Goal: Transaction & Acquisition: Purchase product/service

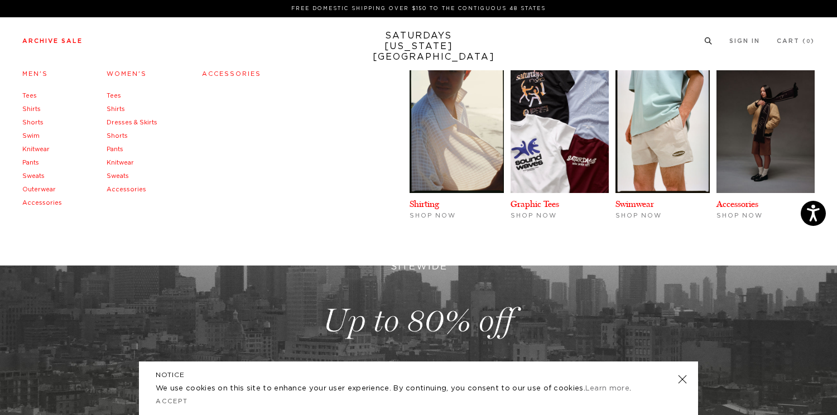
click at [54, 43] on link "Archive Sale" at bounding box center [52, 41] width 60 height 6
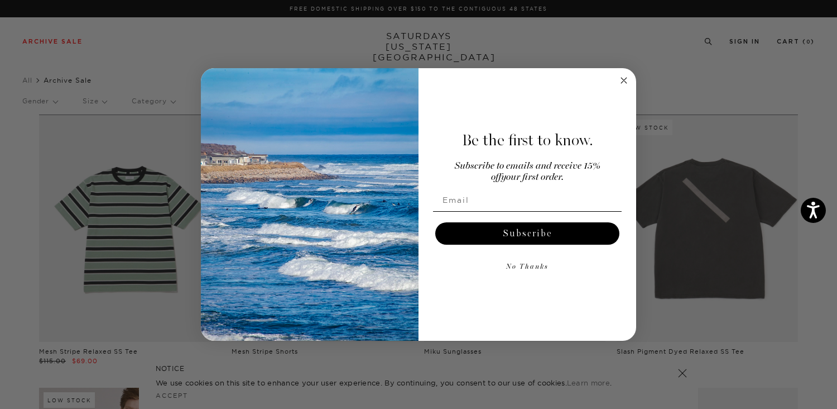
click at [626, 82] on icon "Close dialog" at bounding box center [623, 80] width 13 height 13
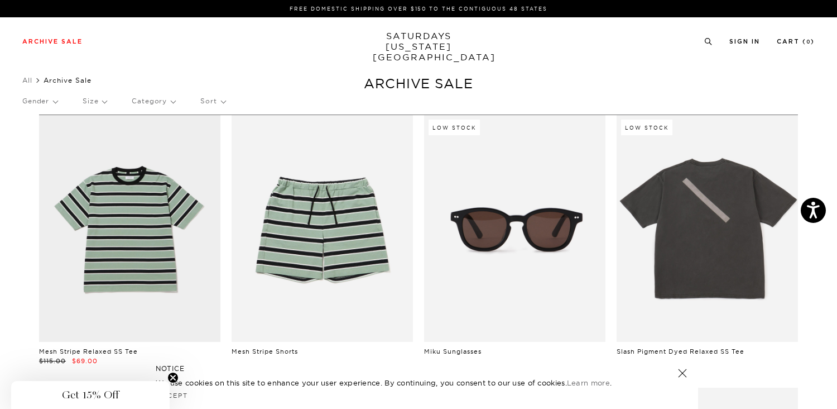
click at [96, 102] on p "Size" at bounding box center [95, 101] width 24 height 26
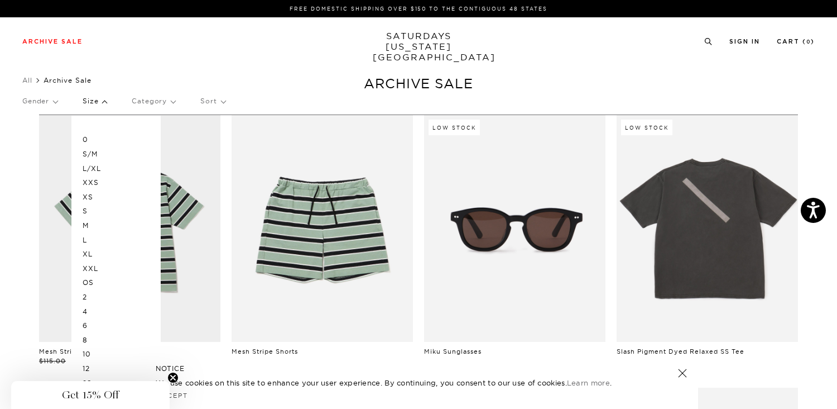
click at [97, 168] on p "L/XL" at bounding box center [116, 168] width 67 height 15
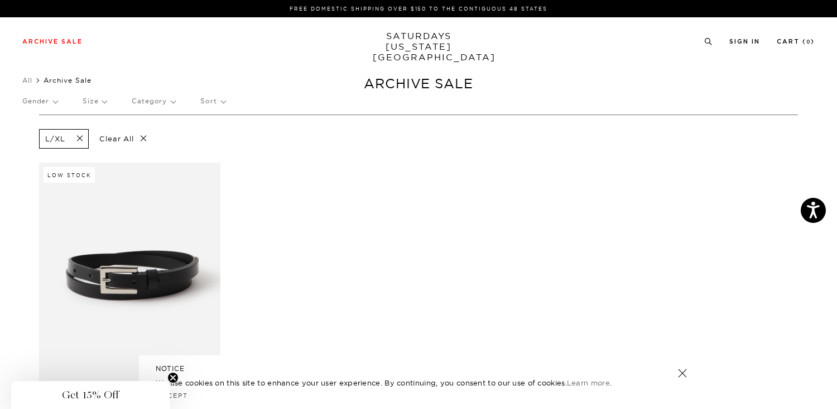
click at [104, 102] on p "Size" at bounding box center [95, 101] width 24 height 26
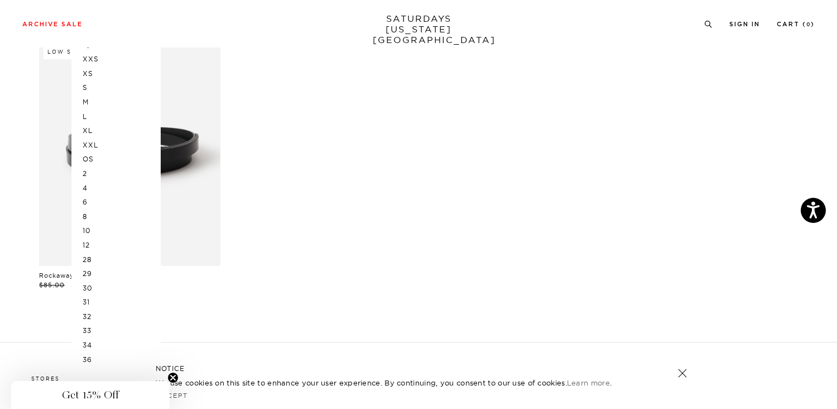
scroll to position [133, 0]
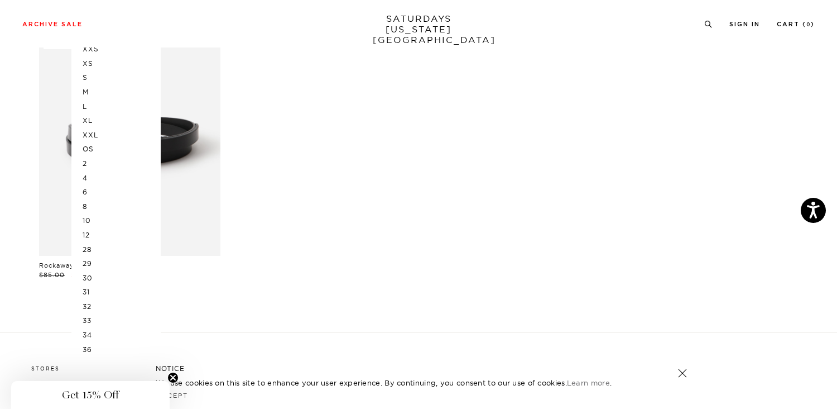
click at [92, 306] on p "32" at bounding box center [116, 306] width 67 height 15
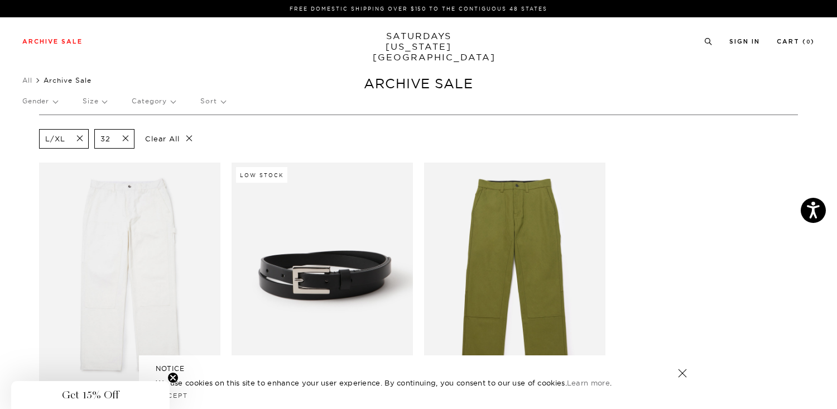
click at [82, 137] on span at bounding box center [76, 138] width 23 height 11
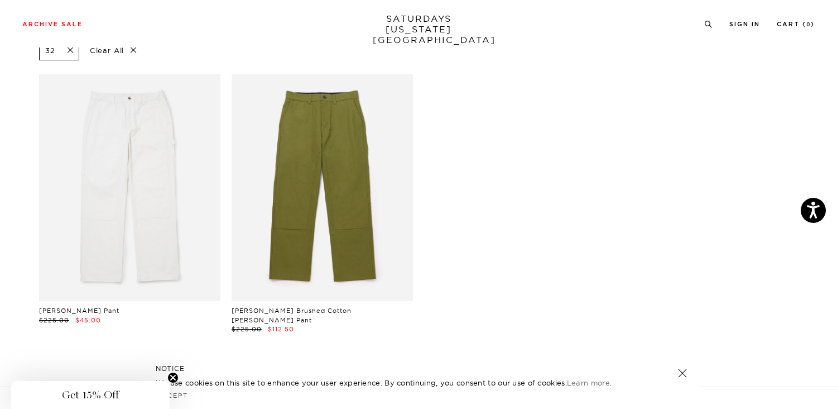
scroll to position [92, 0]
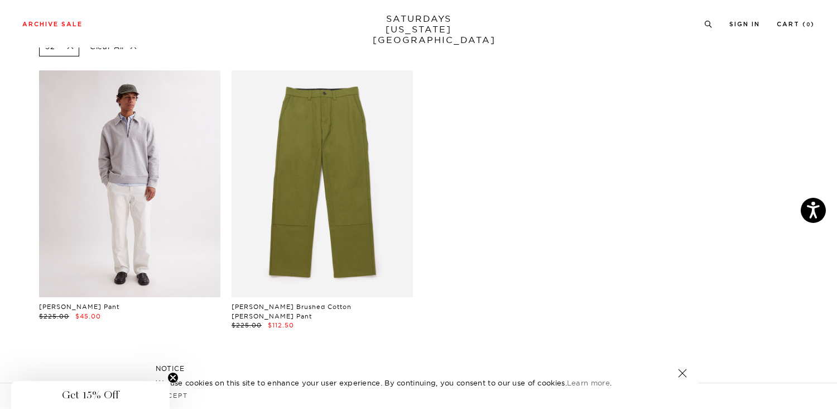
click at [150, 200] on link at bounding box center [129, 183] width 181 height 227
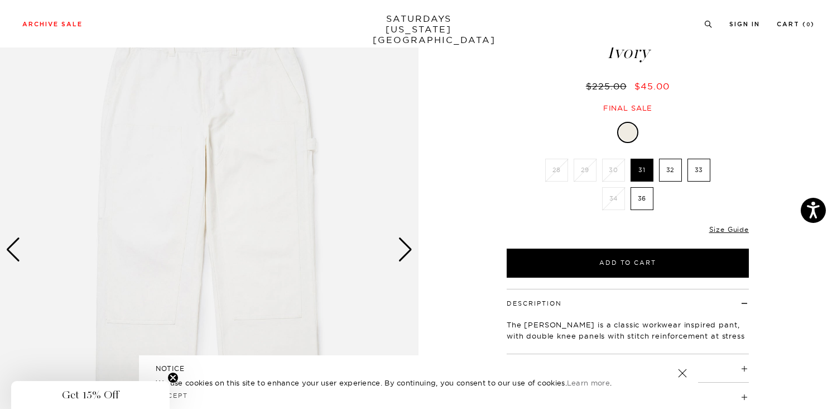
scroll to position [69, 0]
click at [406, 247] on div "Next slide" at bounding box center [405, 249] width 15 height 25
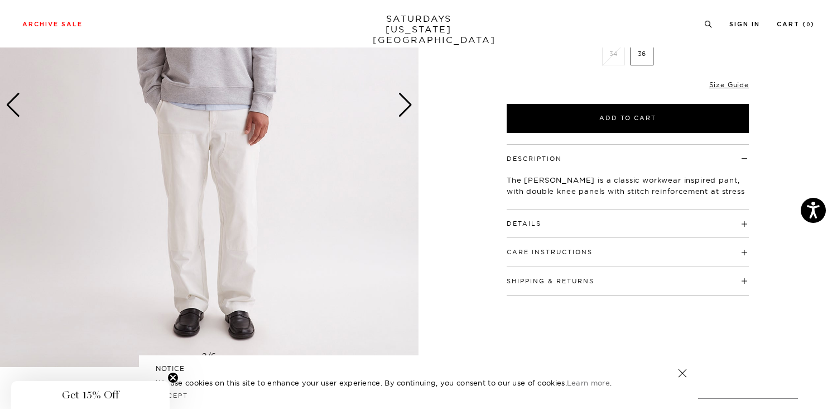
scroll to position [225, 0]
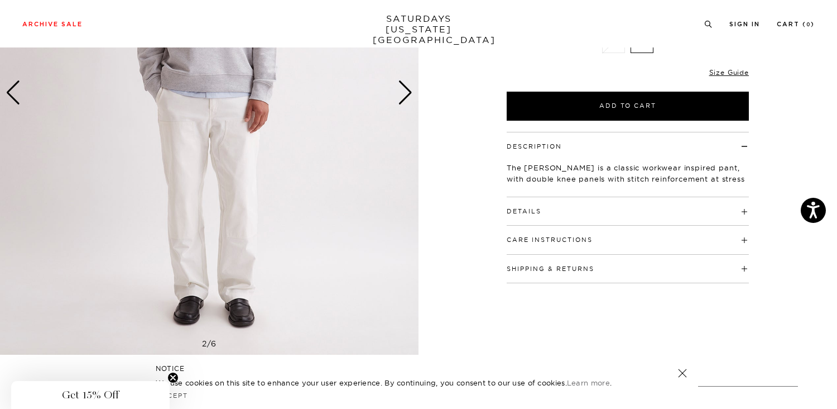
click at [401, 93] on div "Next slide" at bounding box center [405, 92] width 15 height 25
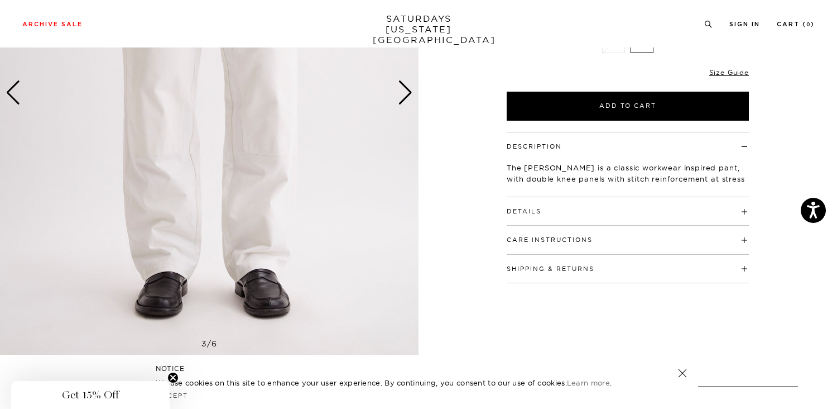
click at [401, 93] on div "Next slide" at bounding box center [405, 92] width 15 height 25
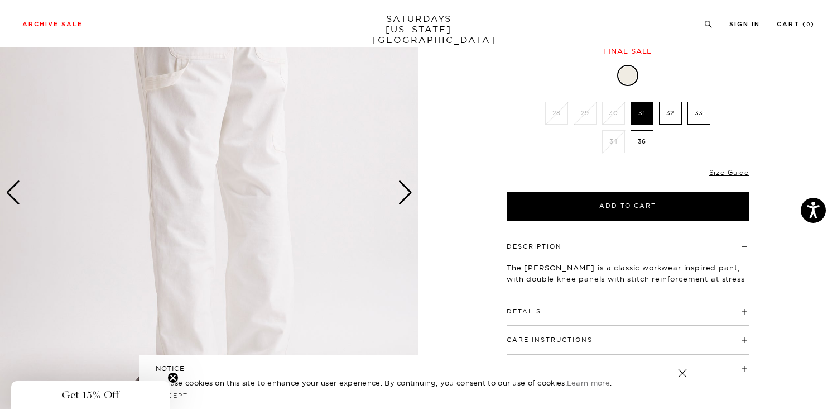
scroll to position [134, 0]
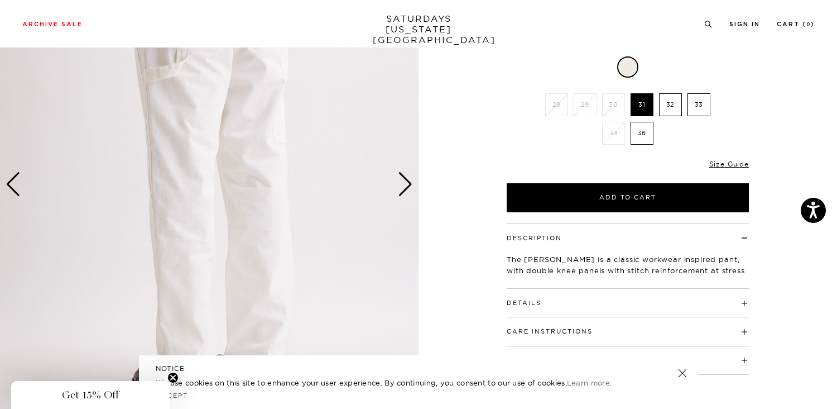
click at [407, 190] on div "Next slide" at bounding box center [405, 184] width 15 height 25
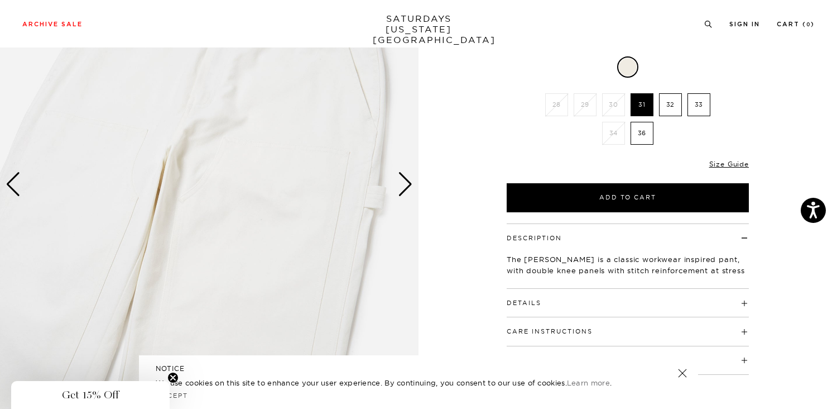
click at [407, 190] on div "Next slide" at bounding box center [405, 184] width 15 height 25
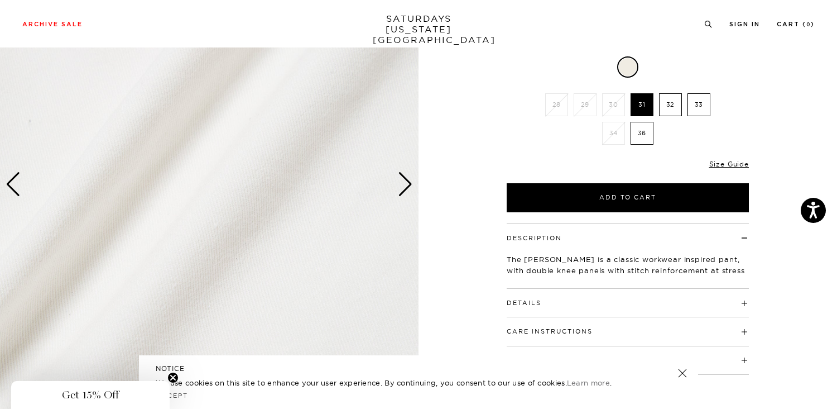
click at [407, 190] on div "Next slide" at bounding box center [405, 184] width 15 height 25
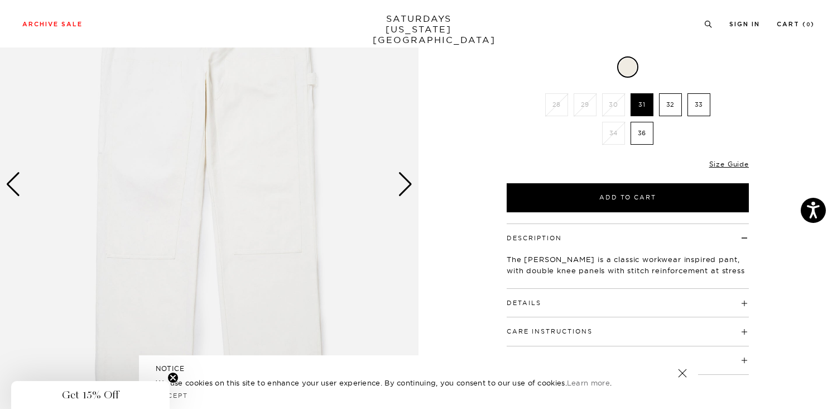
click at [407, 190] on div "Next slide" at bounding box center [405, 184] width 15 height 25
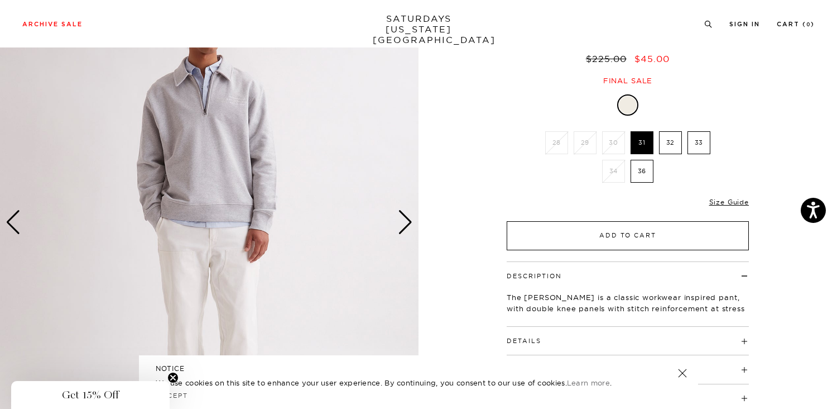
scroll to position [87, 0]
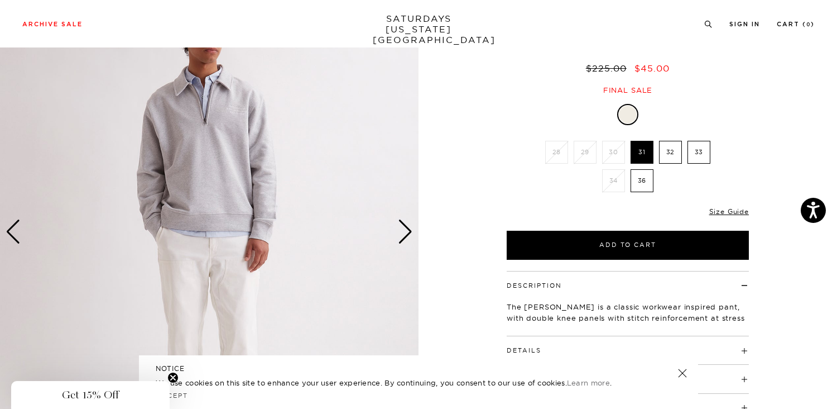
click at [676, 155] on label "32" at bounding box center [670, 152] width 23 height 23
click at [0, 0] on input "32" at bounding box center [0, 0] width 0 height 0
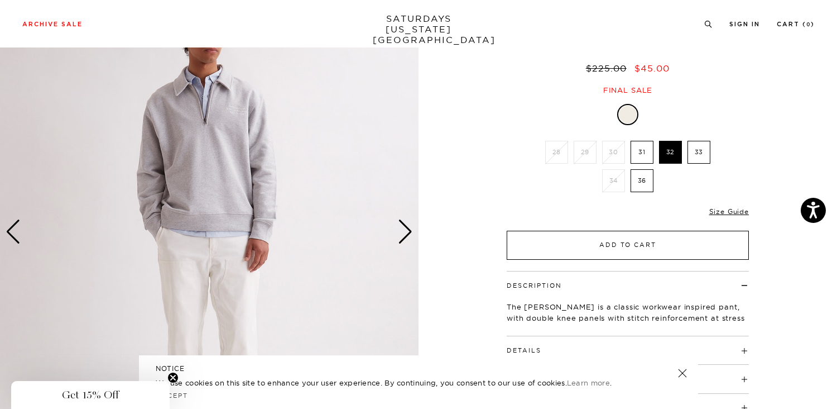
click at [640, 247] on button "Add to Cart" at bounding box center [628, 245] width 242 height 29
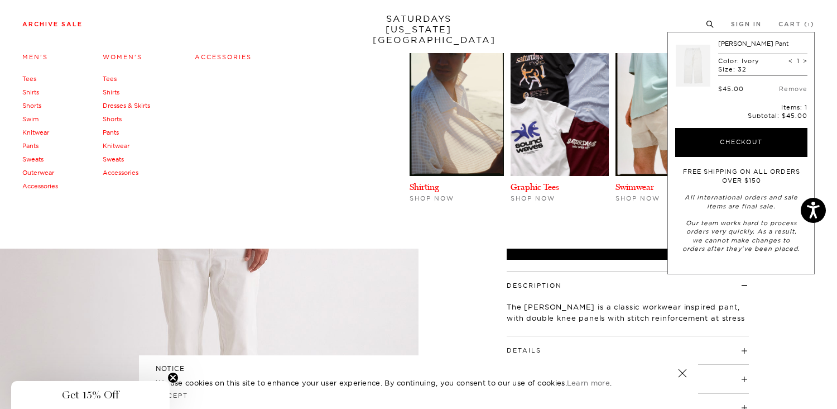
click at [51, 21] on link "Archive Sale" at bounding box center [52, 24] width 60 height 6
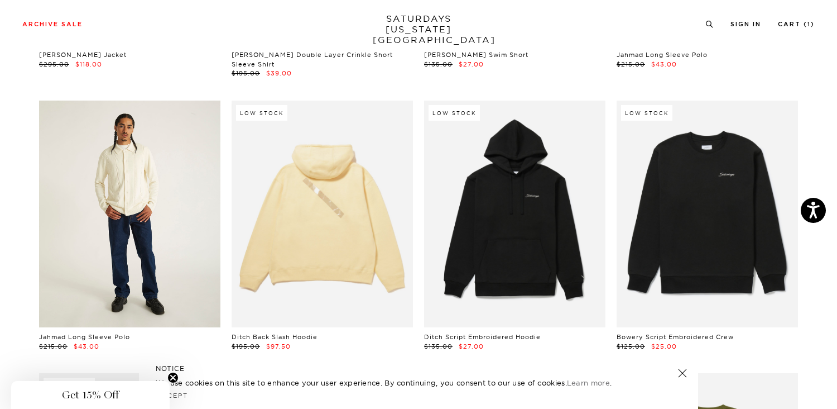
scroll to position [8524, 0]
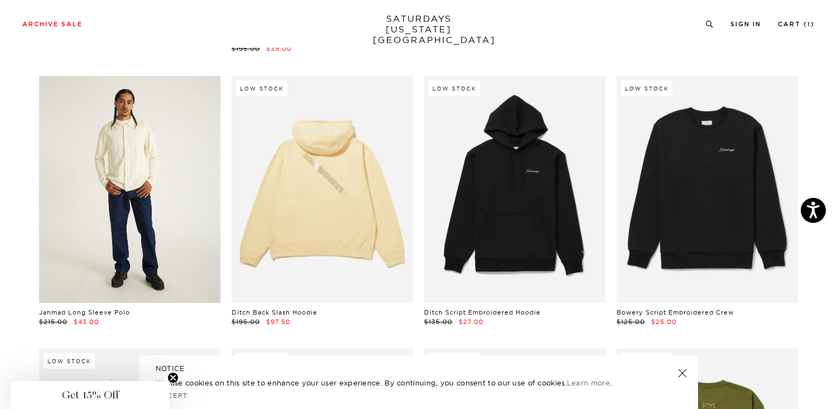
click at [188, 145] on link at bounding box center [129, 189] width 181 height 227
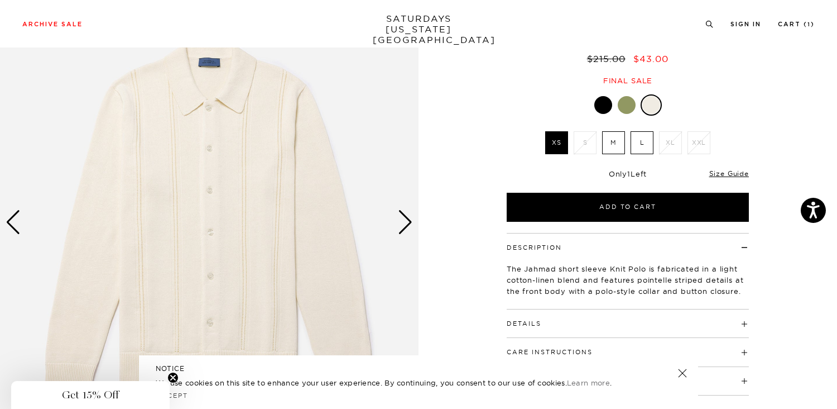
scroll to position [97, 0]
click at [399, 220] on div "Next slide" at bounding box center [405, 221] width 15 height 25
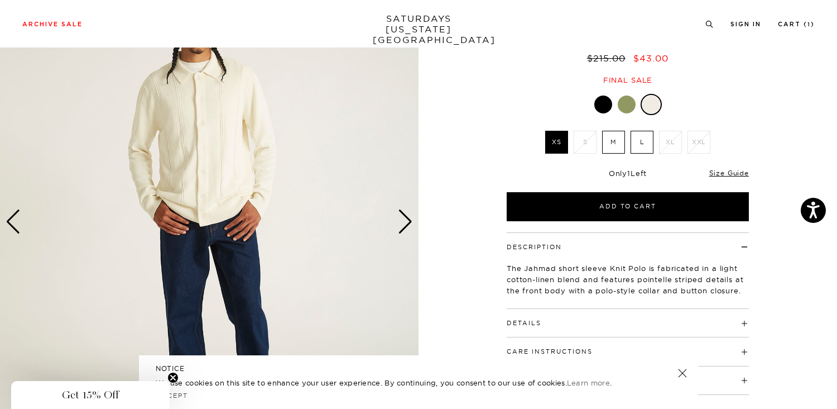
click at [399, 220] on div "Next slide" at bounding box center [405, 221] width 15 height 25
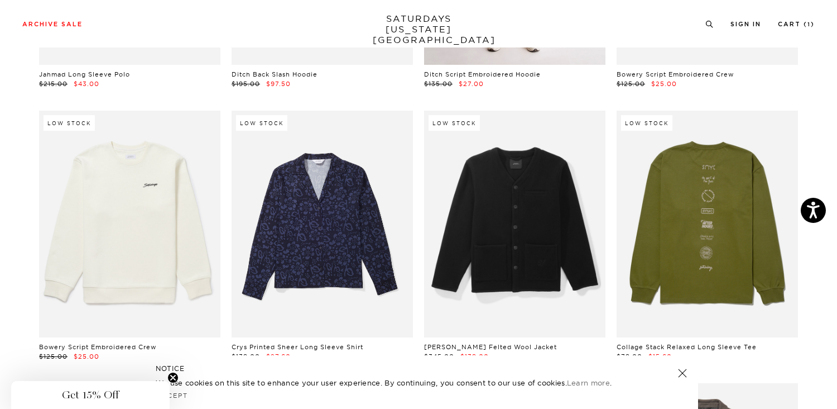
scroll to position [8766, 0]
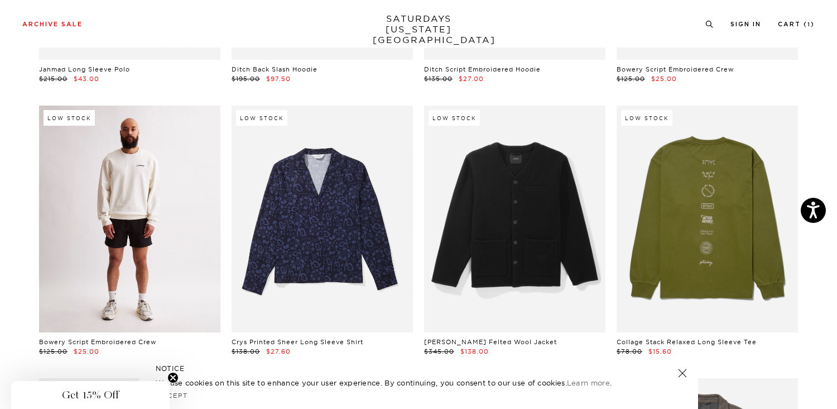
click at [122, 151] on link at bounding box center [129, 218] width 181 height 227
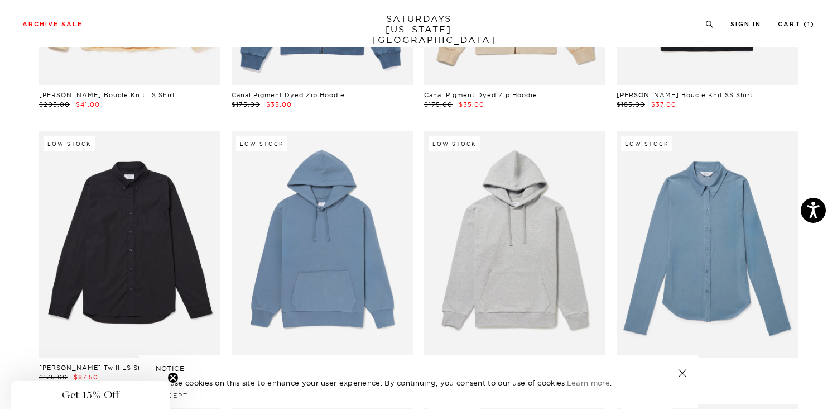
scroll to position [11501, 1]
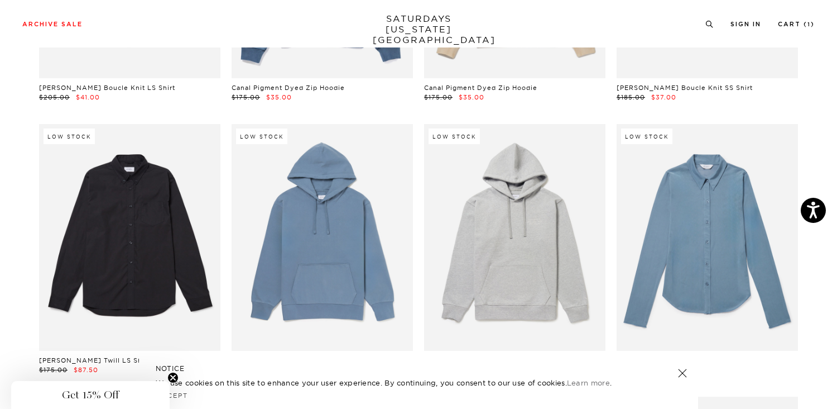
click at [535, 215] on link at bounding box center [514, 237] width 181 height 227
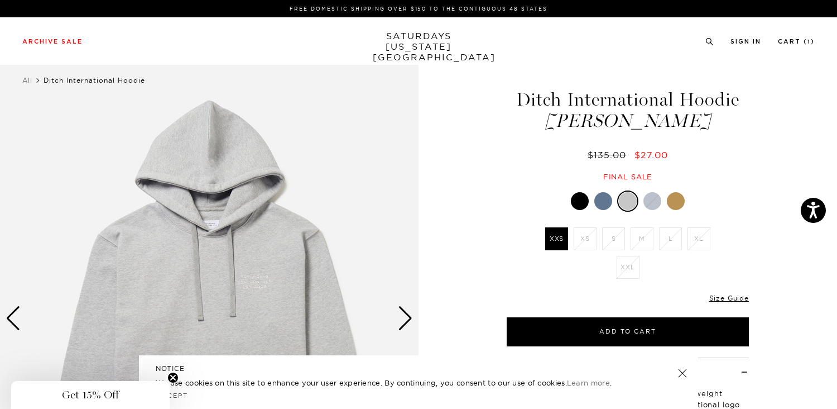
click at [606, 201] on div at bounding box center [603, 201] width 18 height 18
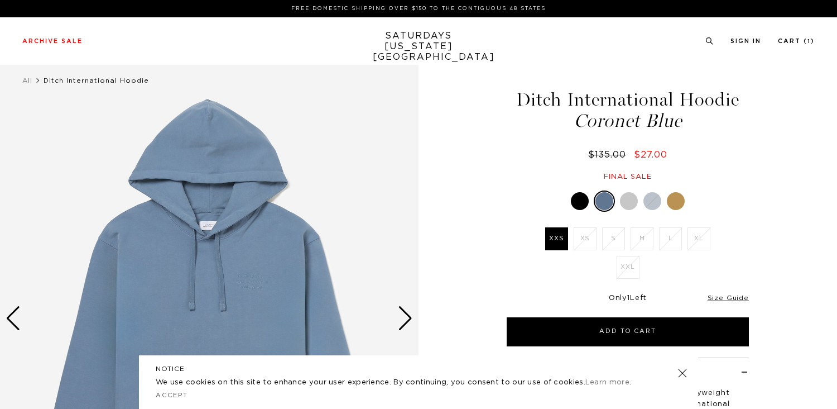
click at [578, 203] on div at bounding box center [580, 201] width 18 height 18
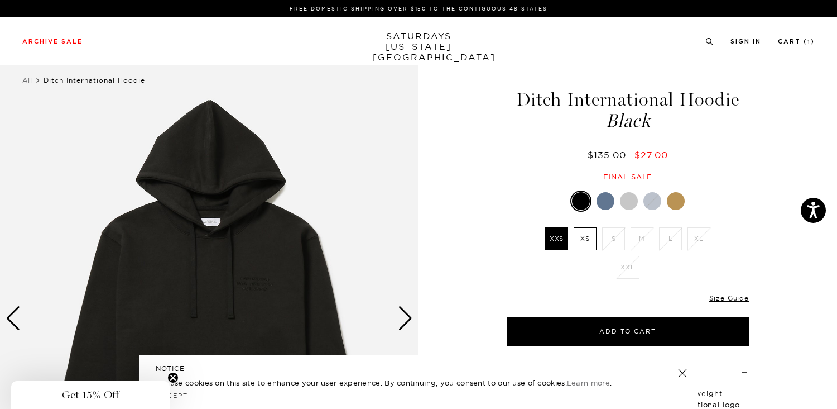
click at [679, 201] on div at bounding box center [676, 201] width 18 height 18
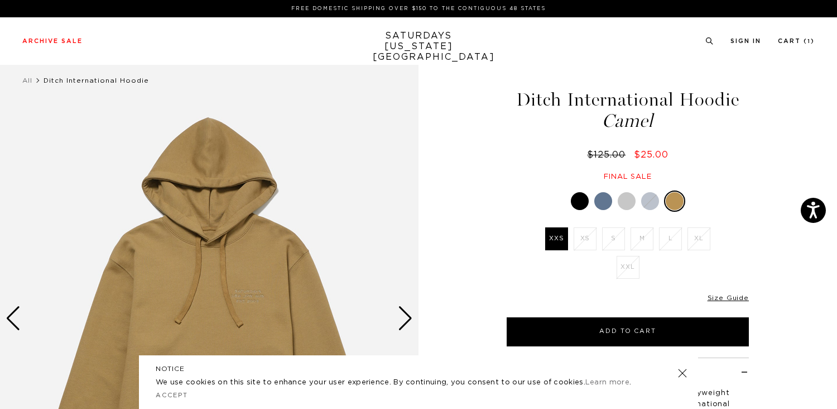
click at [602, 201] on div at bounding box center [603, 201] width 18 height 18
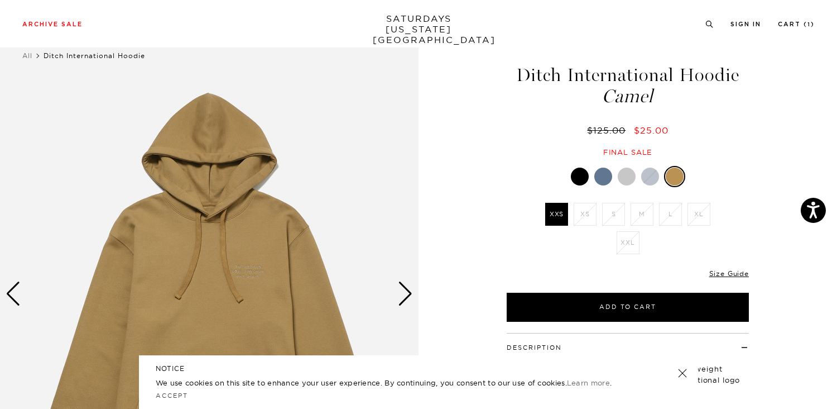
scroll to position [27, 0]
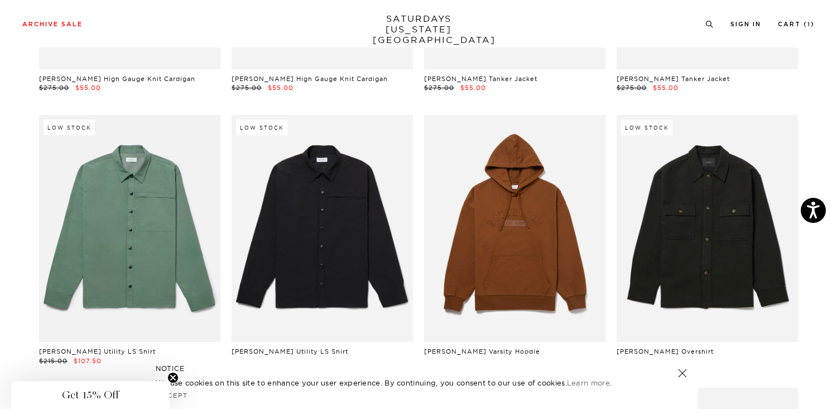
scroll to position [12330, 1]
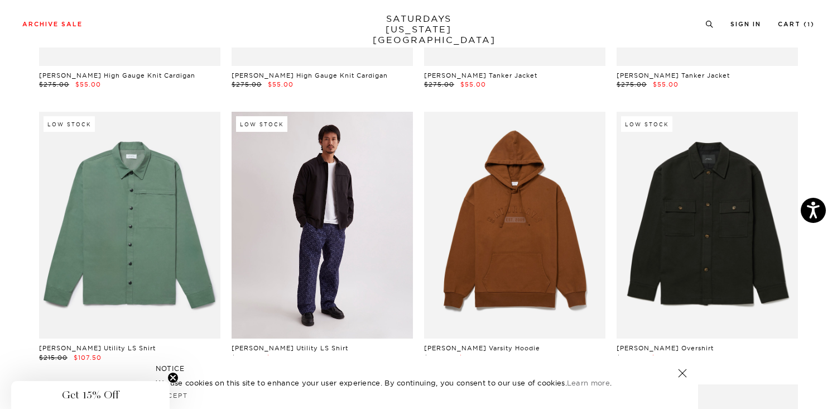
click at [293, 226] on link at bounding box center [322, 225] width 181 height 227
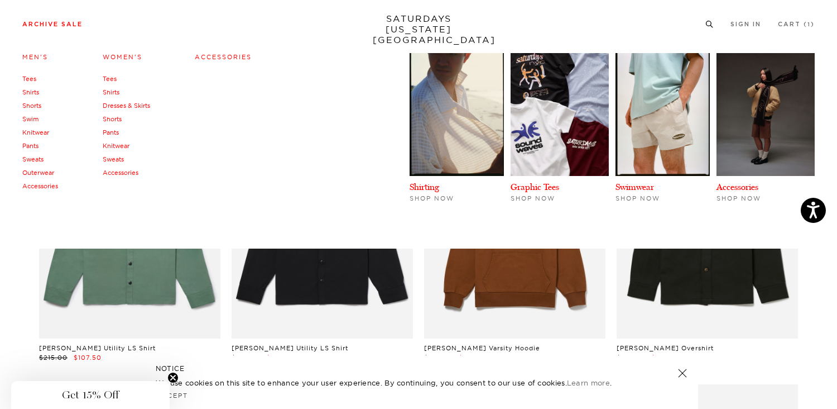
click at [45, 27] on link "Archive Sale" at bounding box center [52, 24] width 60 height 6
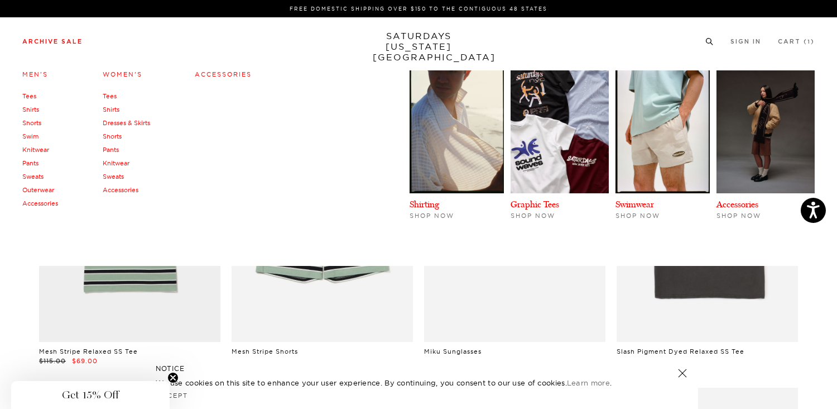
click at [32, 74] on link "Men's" at bounding box center [35, 74] width 26 height 8
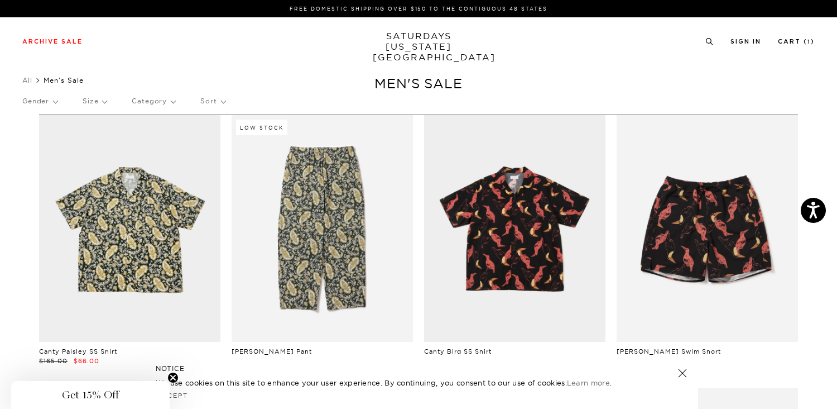
click at [104, 99] on p "Size" at bounding box center [95, 101] width 24 height 26
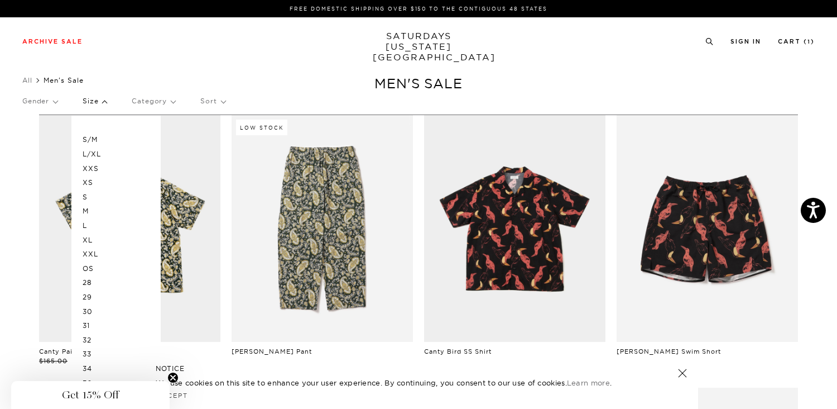
click at [85, 222] on p "L" at bounding box center [116, 225] width 67 height 15
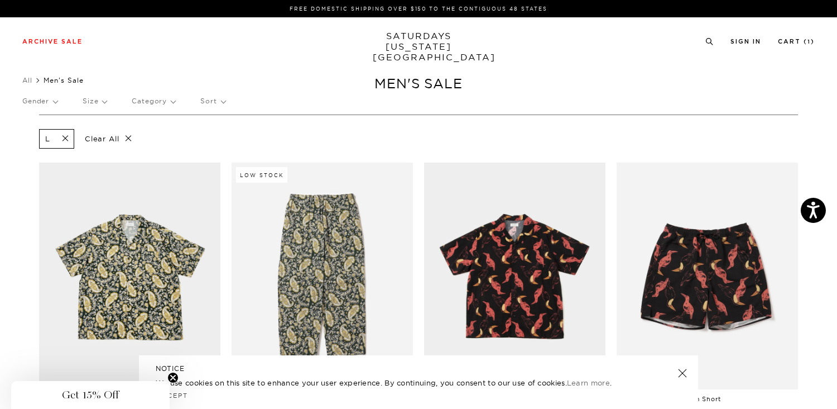
click at [106, 100] on p "Size" at bounding box center [95, 101] width 24 height 26
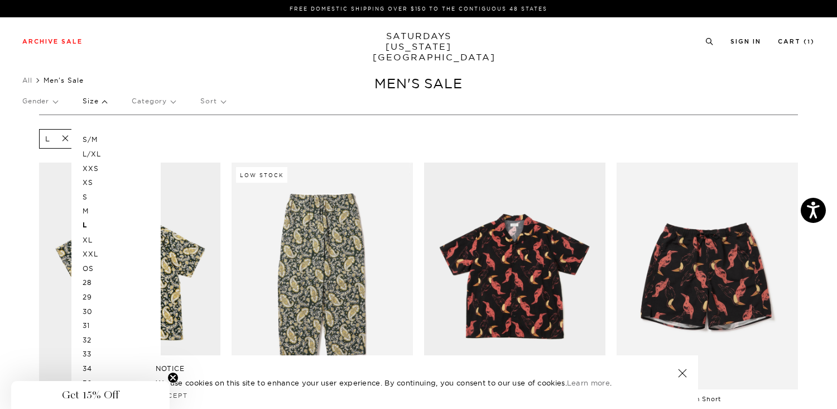
click at [89, 240] on p "XL" at bounding box center [116, 240] width 67 height 15
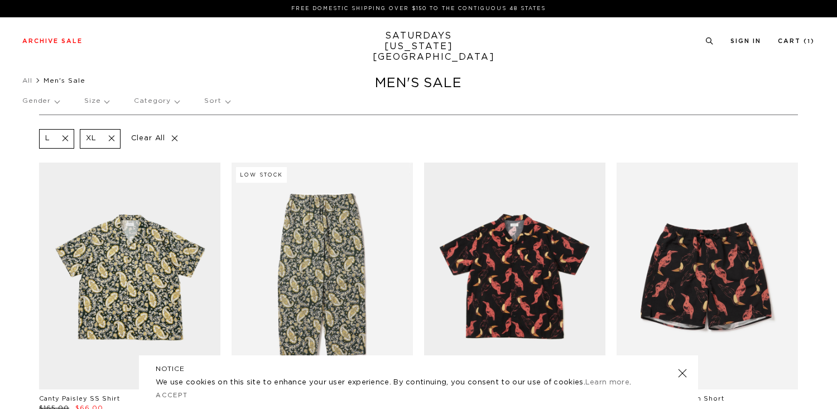
click at [104, 100] on p "Size" at bounding box center [96, 101] width 25 height 26
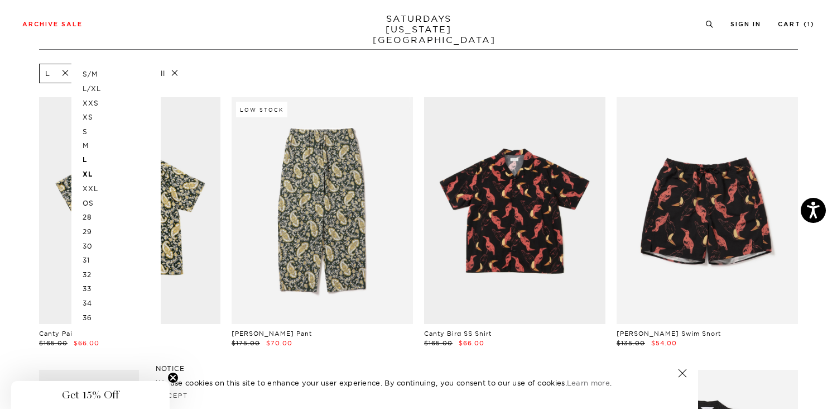
scroll to position [80, 0]
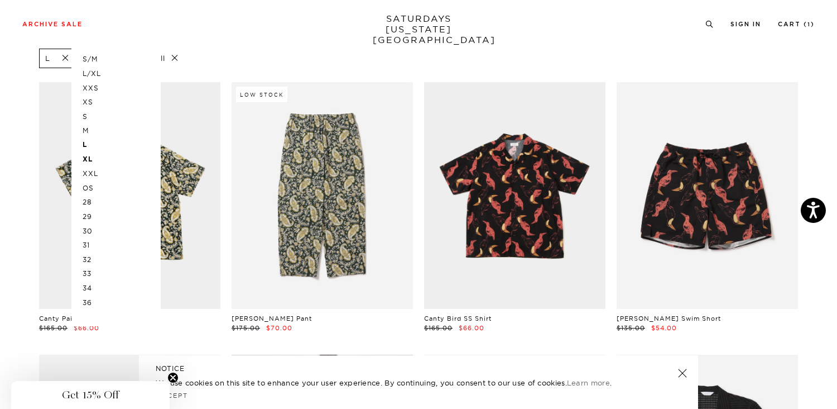
click at [92, 260] on p "32" at bounding box center [116, 259] width 67 height 15
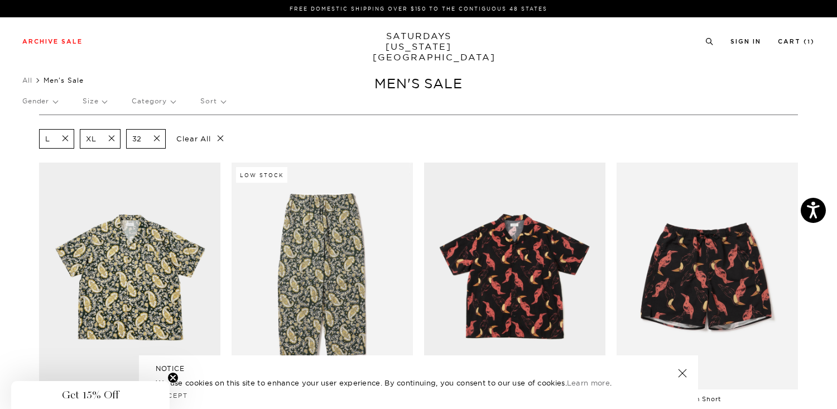
click at [100, 100] on p "Size" at bounding box center [95, 101] width 24 height 26
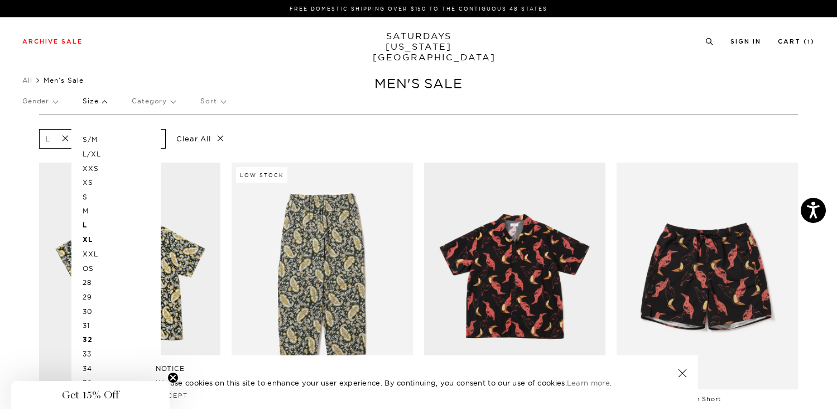
click at [89, 354] on p "33" at bounding box center [116, 354] width 67 height 15
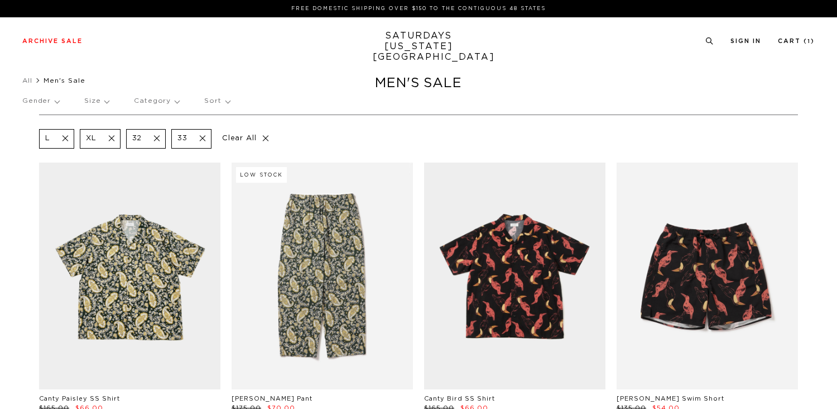
click at [105, 99] on p "Size" at bounding box center [96, 101] width 25 height 26
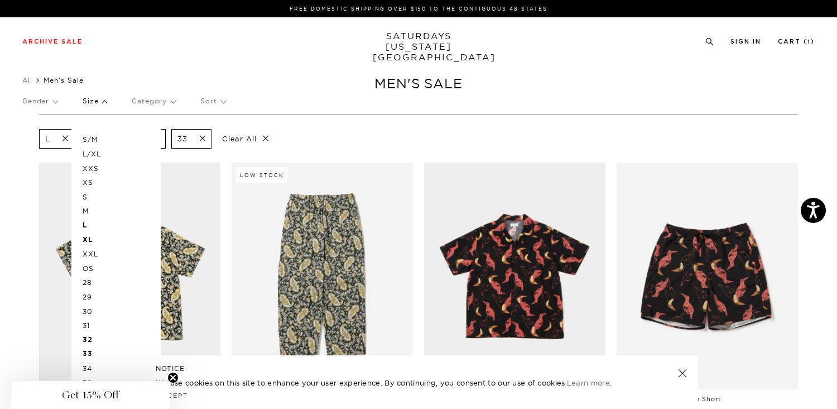
click at [88, 367] on p "34" at bounding box center [116, 368] width 67 height 15
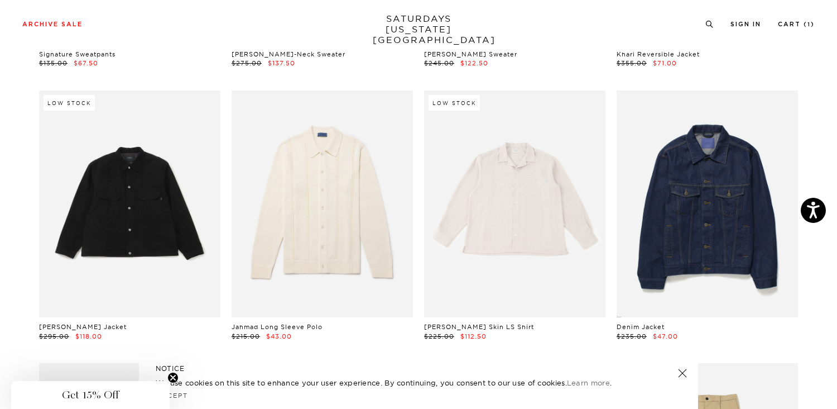
scroll to position [1454, 7]
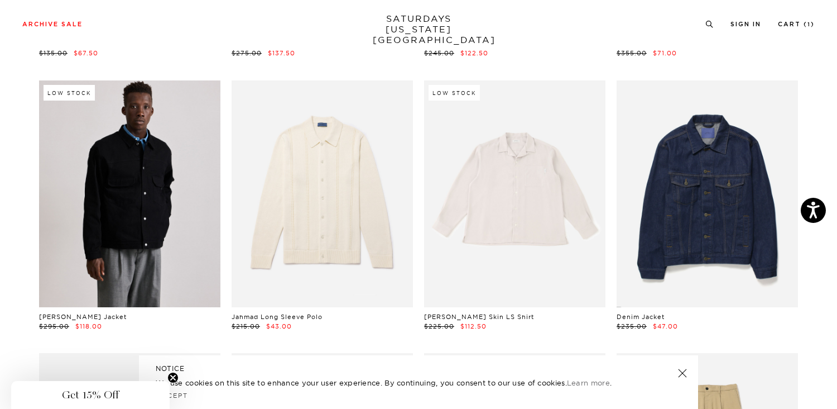
click at [157, 196] on link at bounding box center [129, 193] width 181 height 227
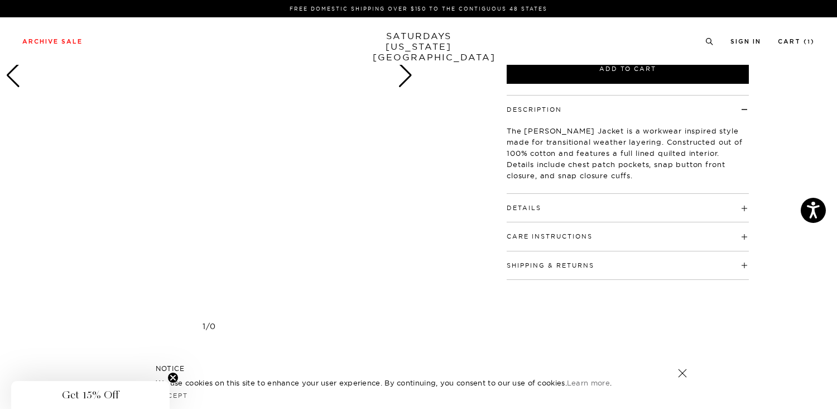
scroll to position [0, 4]
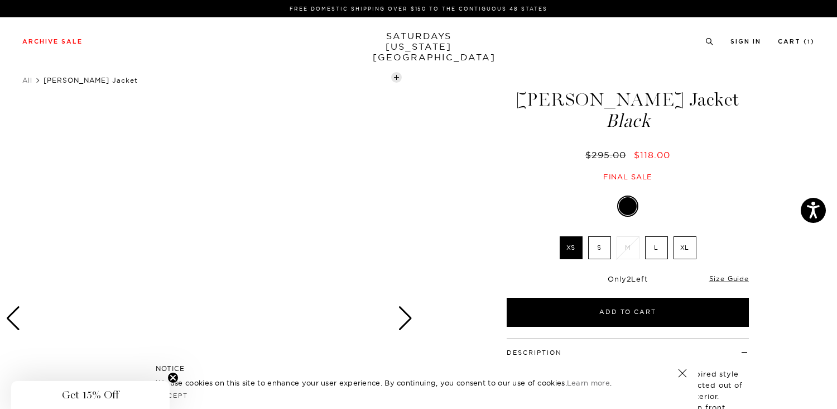
click at [657, 247] on label "L" at bounding box center [656, 247] width 23 height 23
click at [0, 0] on input "L" at bounding box center [0, 0] width 0 height 0
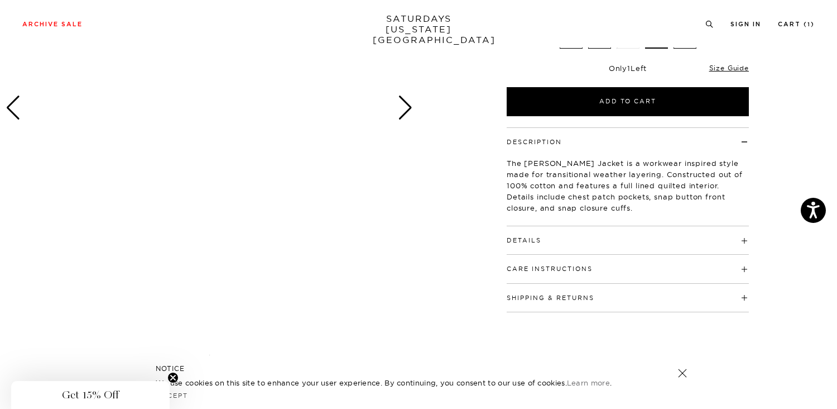
scroll to position [212, 4]
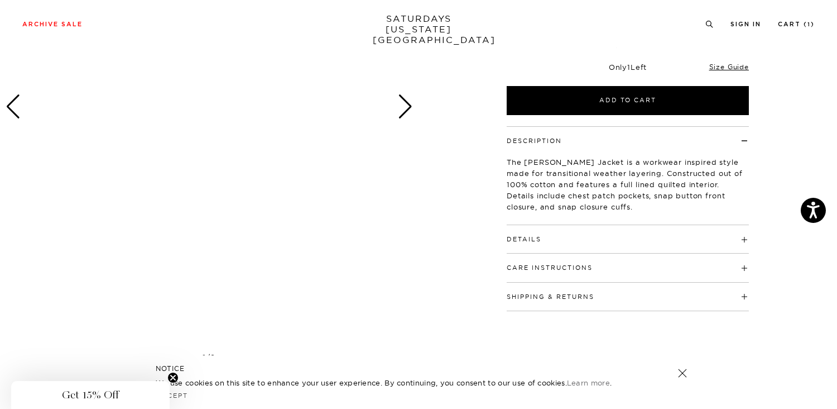
click at [632, 244] on div "Details Outer: 100% cotton Lining: 100% polyester Fully lined interior with lig…" at bounding box center [628, 239] width 242 height 28
click at [738, 234] on h4 "Details" at bounding box center [628, 234] width 242 height 18
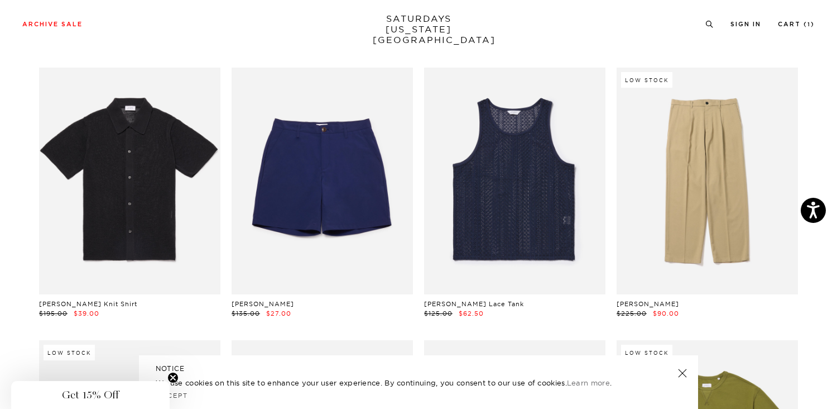
scroll to position [1736, 7]
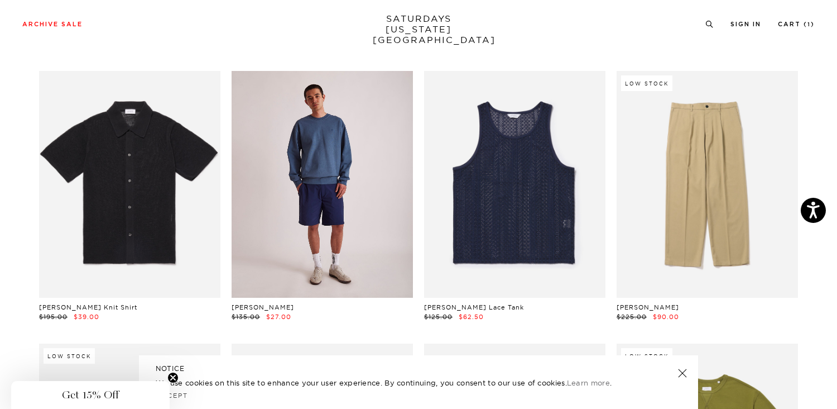
click at [313, 181] on link at bounding box center [322, 184] width 181 height 227
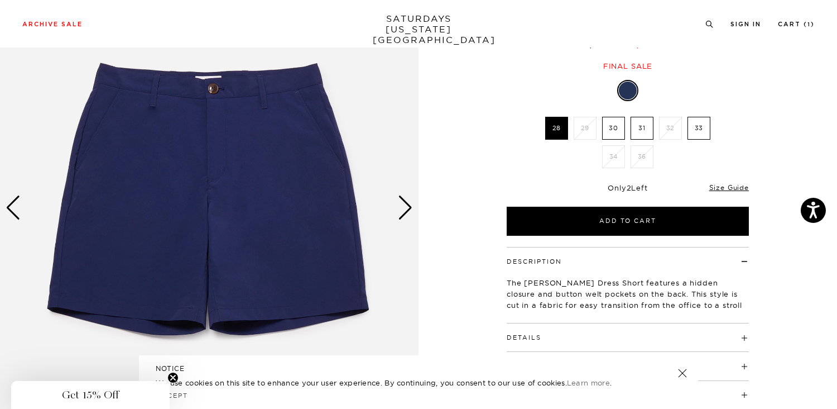
scroll to position [115, 0]
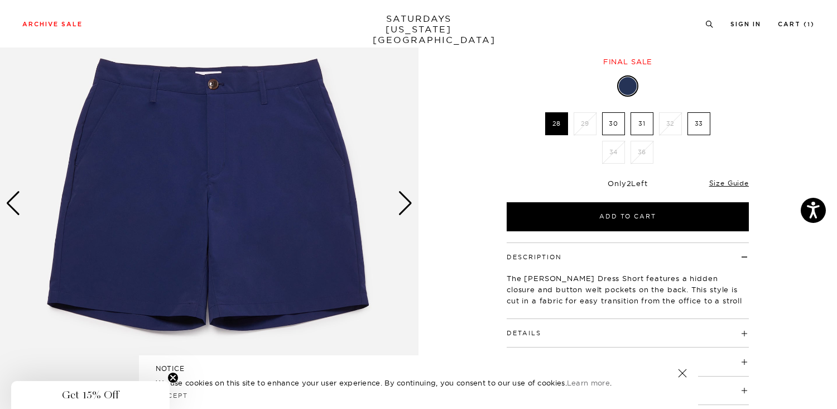
click at [400, 193] on div "Next slide" at bounding box center [405, 203] width 15 height 25
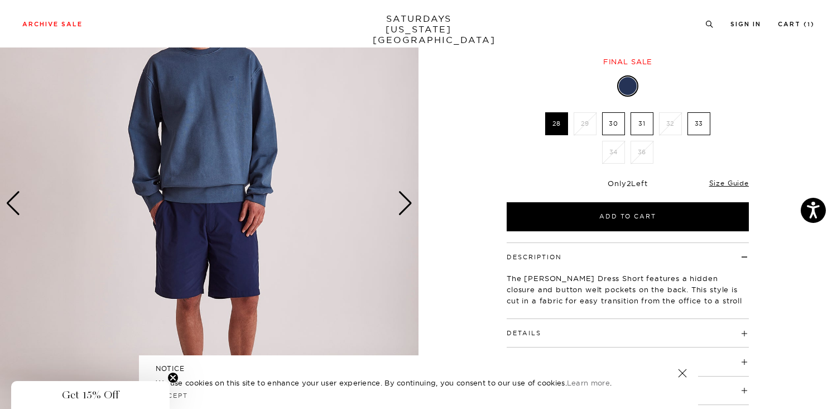
click at [400, 193] on div "Next slide" at bounding box center [405, 203] width 15 height 25
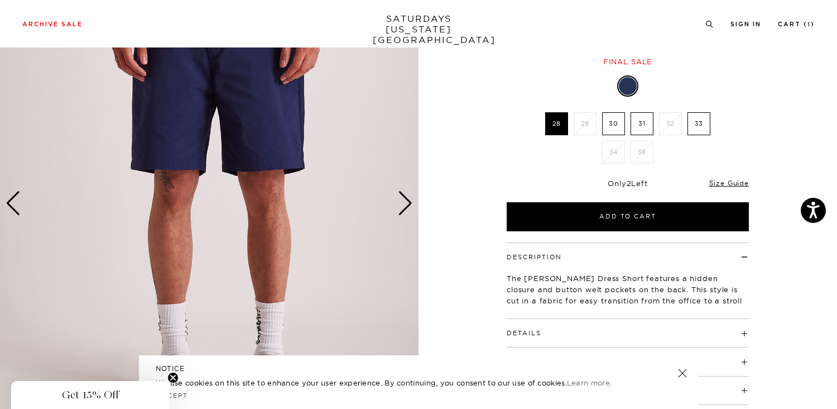
click at [400, 193] on div "Next slide" at bounding box center [405, 203] width 15 height 25
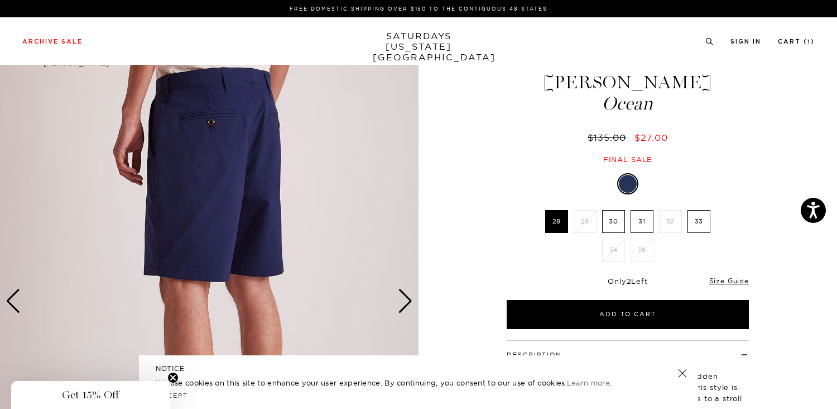
scroll to position [0, 0]
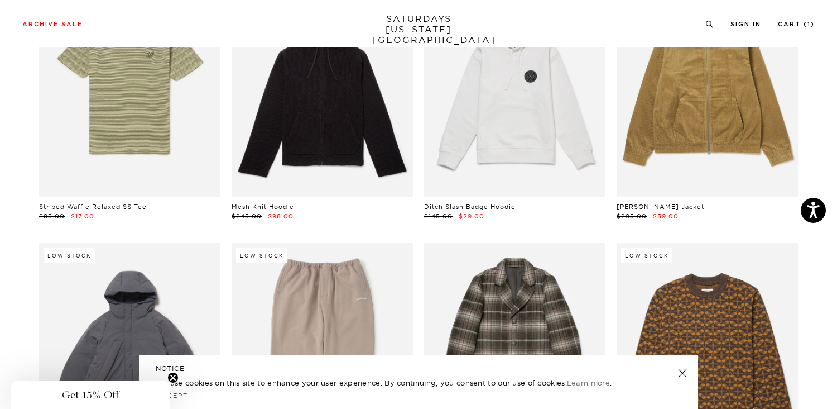
scroll to position [2656, 7]
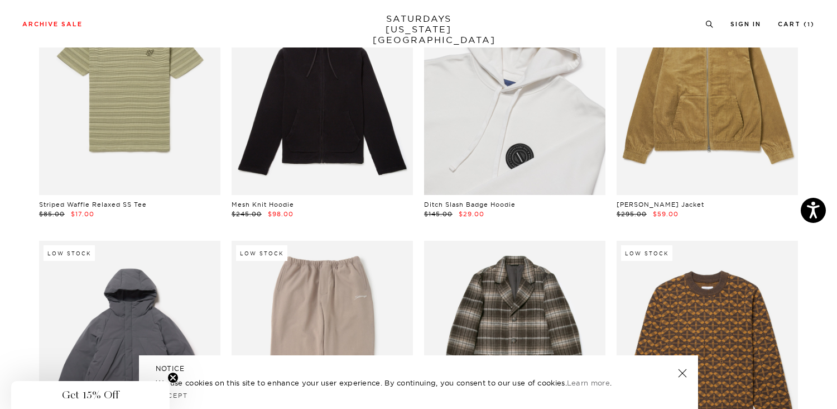
click at [556, 110] on link at bounding box center [514, 81] width 181 height 227
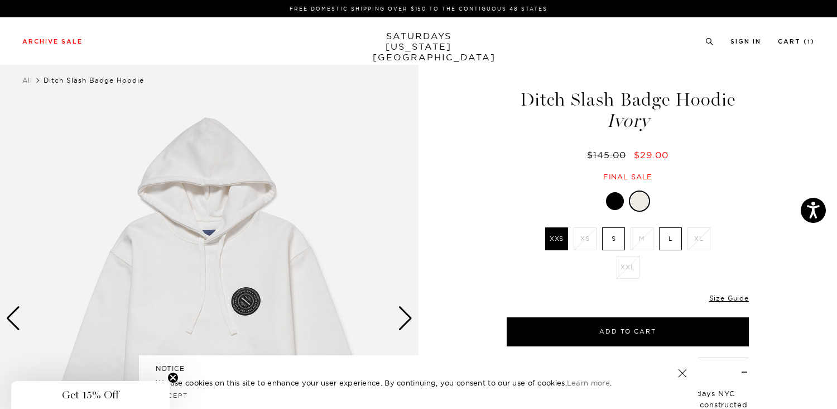
click at [668, 238] on label "L" at bounding box center [670, 238] width 23 height 23
click at [0, 0] on input "L" at bounding box center [0, 0] width 0 height 0
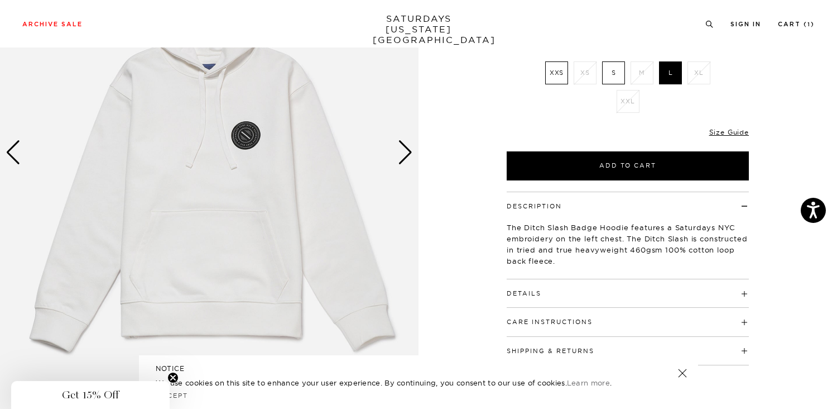
scroll to position [177, 0]
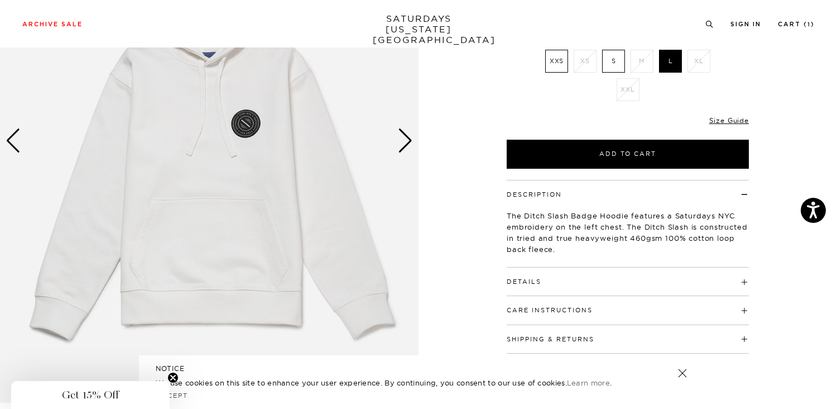
click at [409, 142] on div "Next slide" at bounding box center [405, 140] width 15 height 25
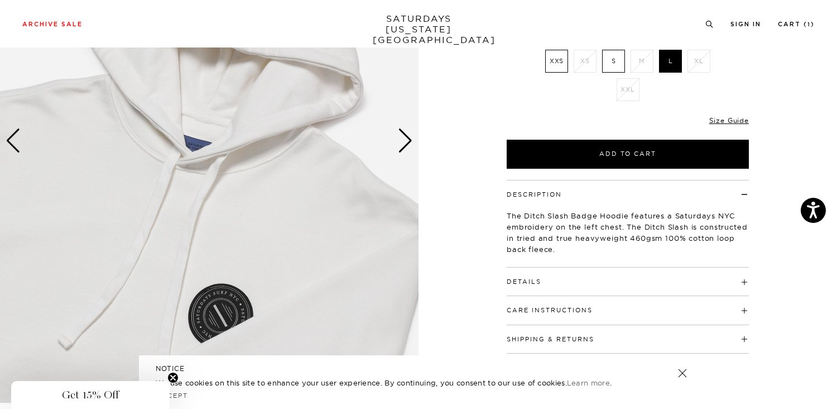
click at [409, 142] on div "Next slide" at bounding box center [405, 140] width 15 height 25
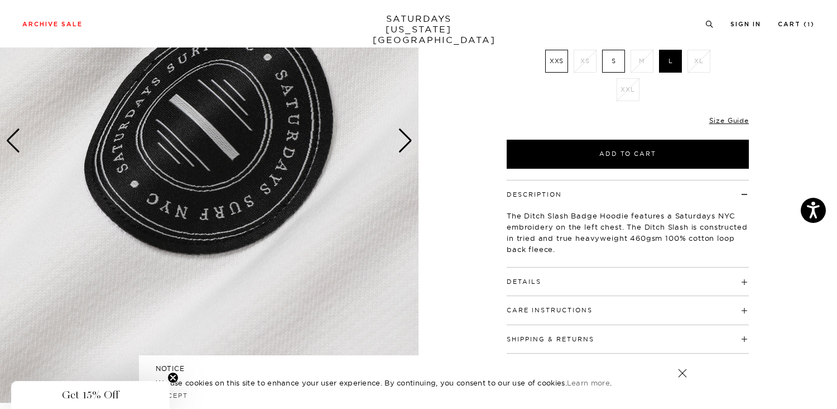
click at [409, 142] on div "Next slide" at bounding box center [405, 140] width 15 height 25
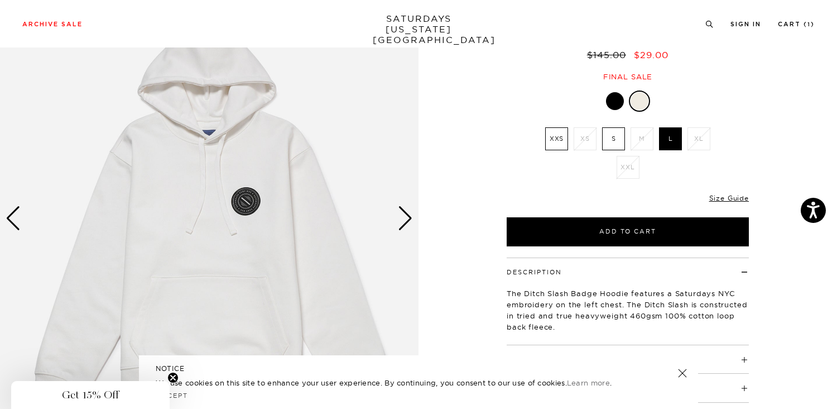
scroll to position [93, 0]
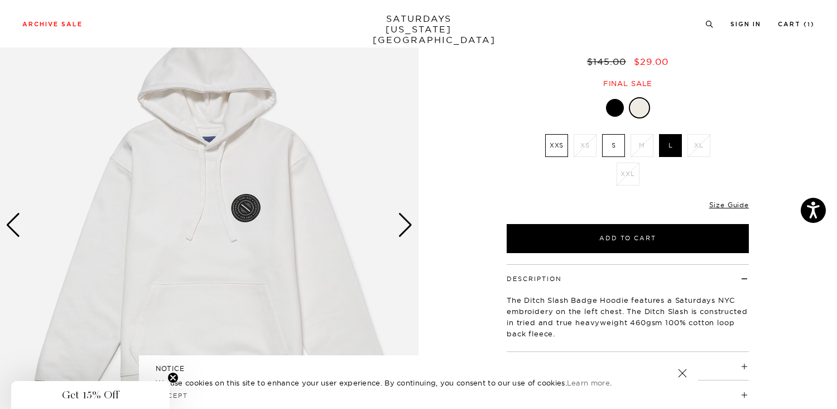
click at [407, 221] on div "Next slide" at bounding box center [405, 225] width 15 height 25
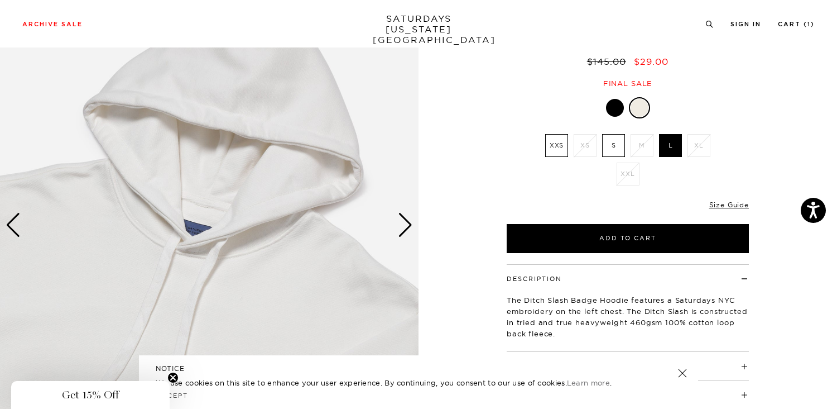
click at [407, 221] on div "Next slide" at bounding box center [405, 225] width 15 height 25
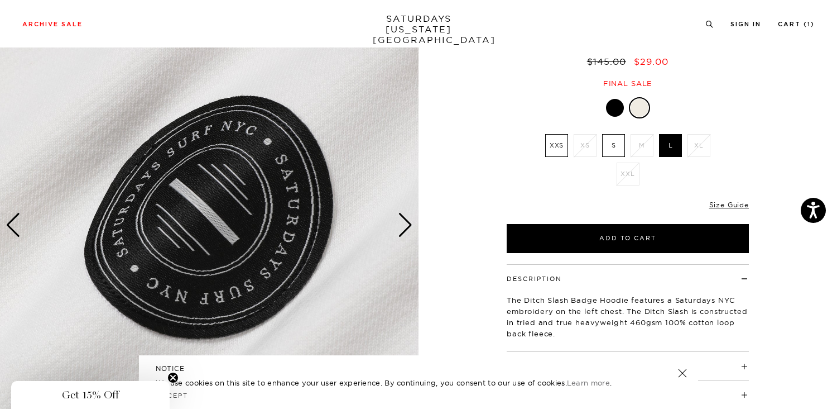
click at [407, 221] on div "Next slide" at bounding box center [405, 225] width 15 height 25
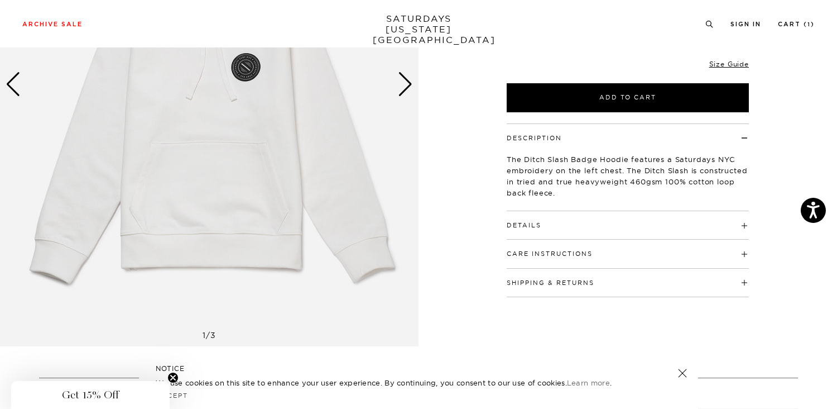
scroll to position [253, 1]
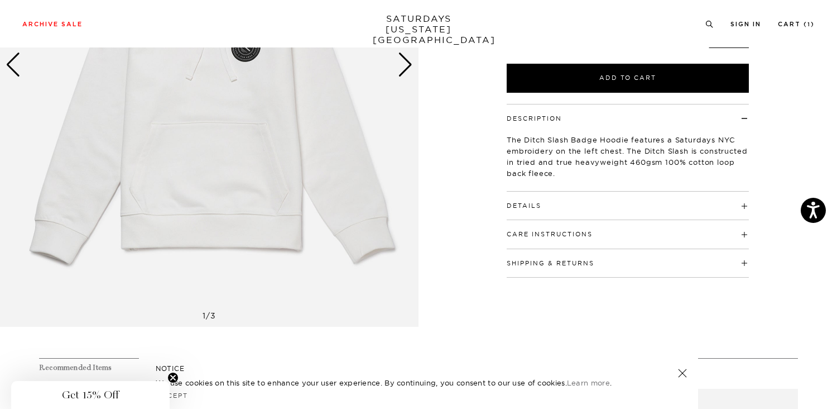
click at [569, 199] on h4 "Details" at bounding box center [628, 200] width 242 height 18
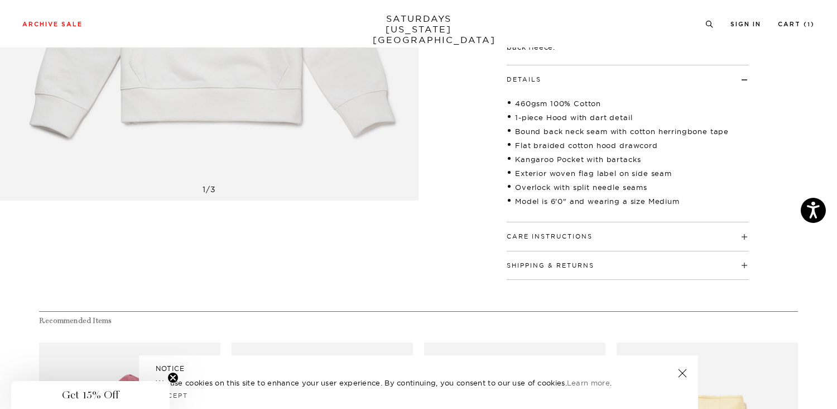
scroll to position [202, 1]
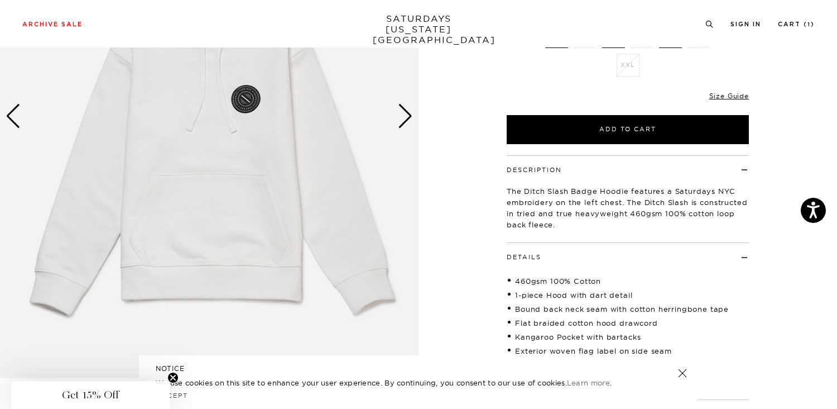
click at [407, 108] on div "Next slide" at bounding box center [405, 116] width 15 height 25
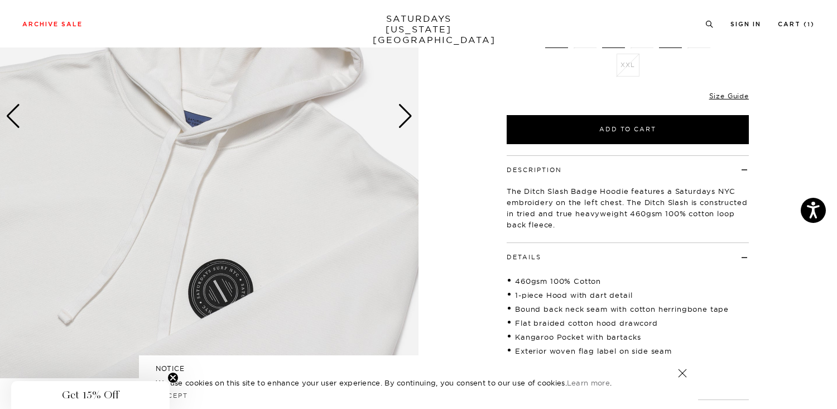
click at [407, 111] on div "Next slide" at bounding box center [405, 116] width 15 height 25
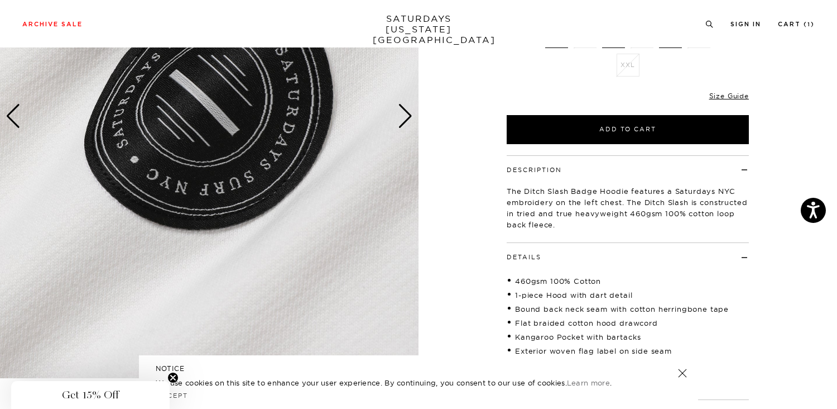
click at [407, 111] on div "Next slide" at bounding box center [405, 116] width 15 height 25
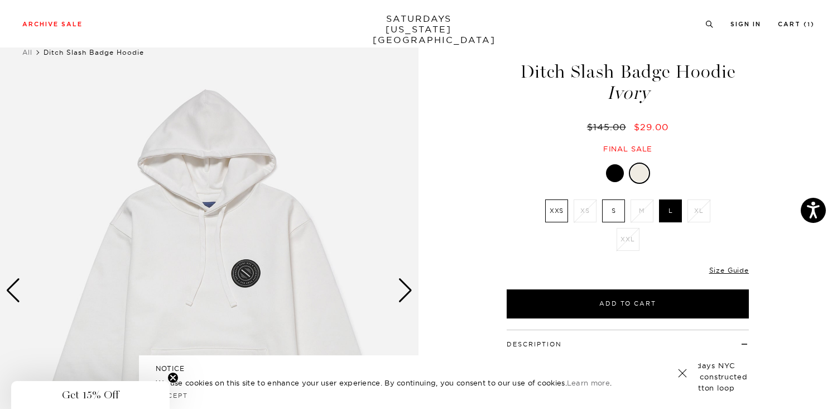
scroll to position [25, 1]
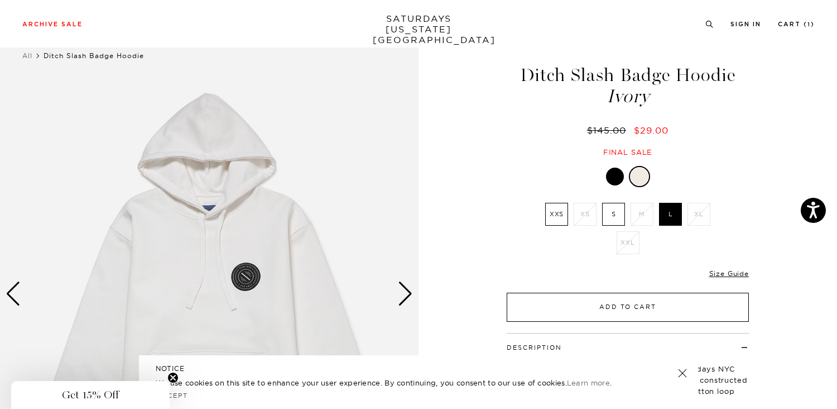
click at [631, 301] on button "Add to Cart" at bounding box center [628, 306] width 242 height 29
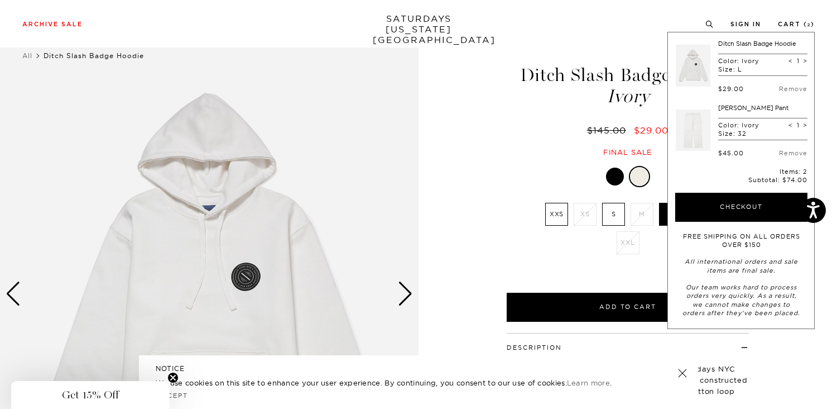
click at [616, 174] on div at bounding box center [615, 176] width 18 height 18
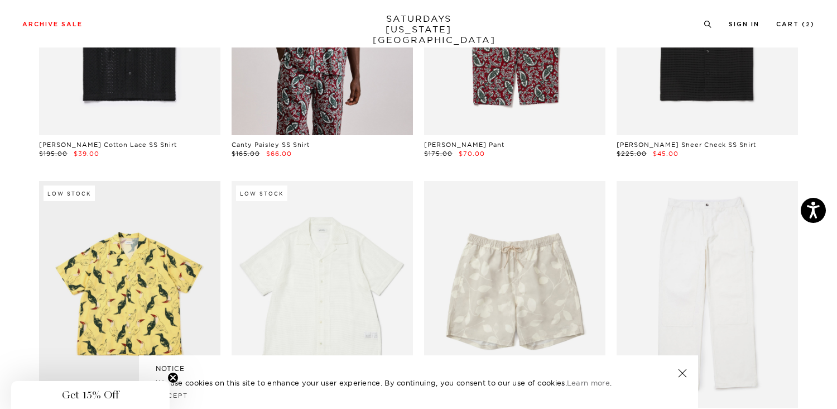
scroll to position [652, 7]
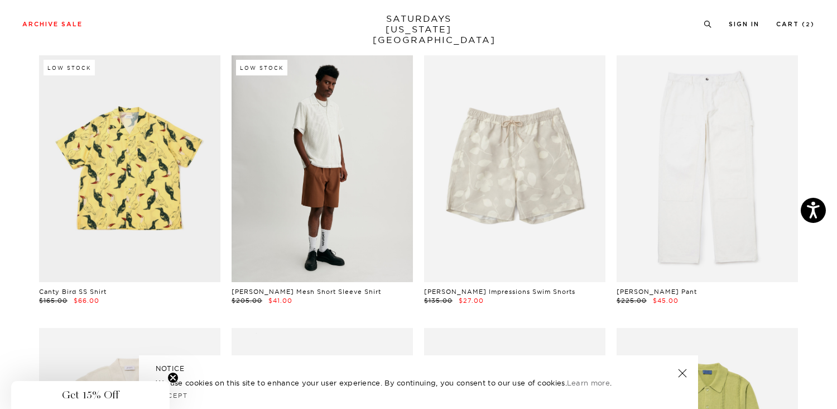
click at [353, 193] on link at bounding box center [322, 168] width 181 height 227
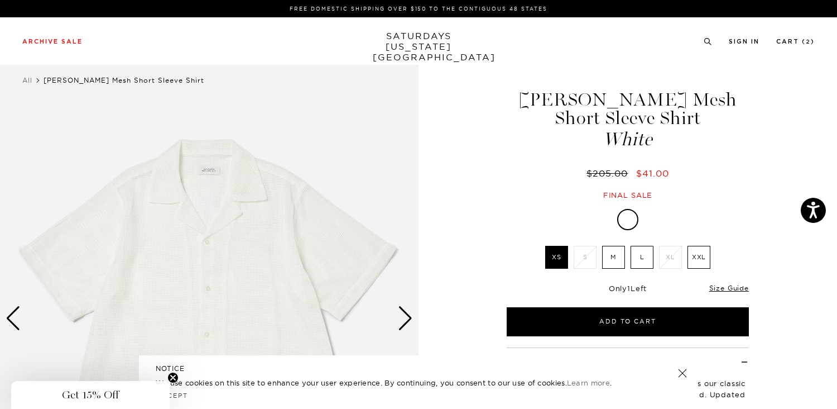
click at [406, 319] on div "Next slide" at bounding box center [405, 318] width 15 height 25
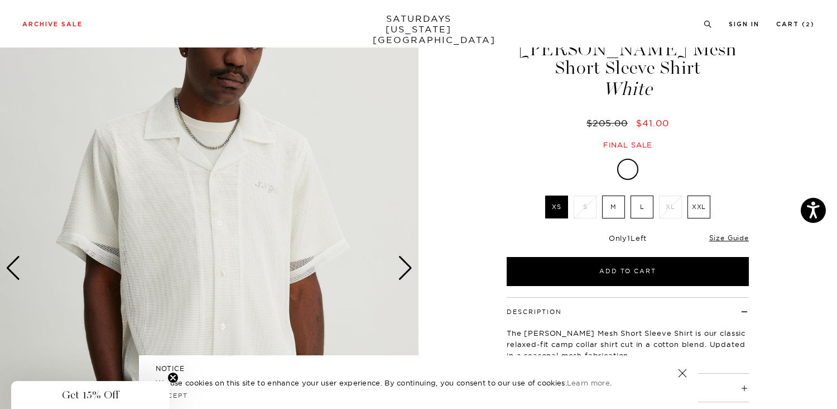
scroll to position [52, 0]
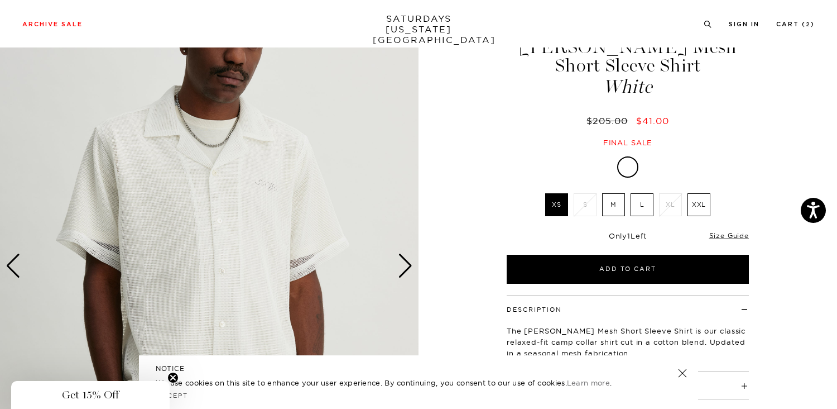
click at [409, 267] on div "Next slide" at bounding box center [405, 265] width 15 height 25
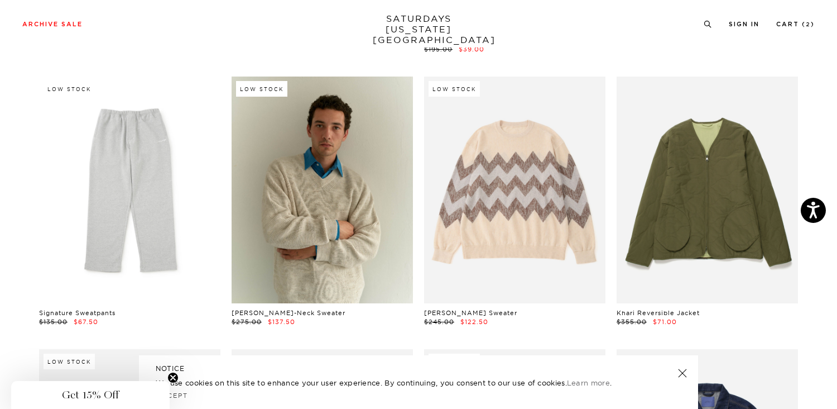
scroll to position [1196, 5]
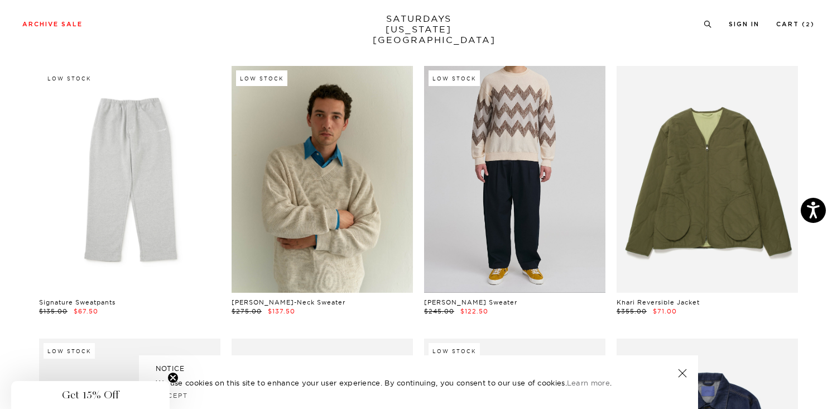
click at [476, 169] on link at bounding box center [514, 179] width 181 height 227
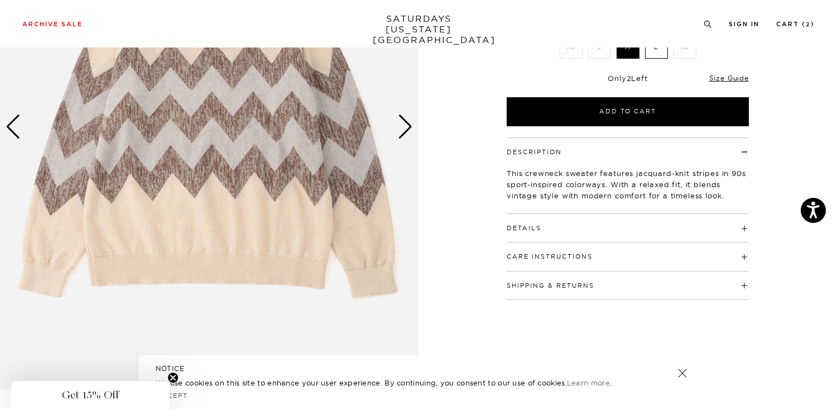
scroll to position [192, 0]
click at [411, 130] on div "Next slide" at bounding box center [405, 126] width 15 height 25
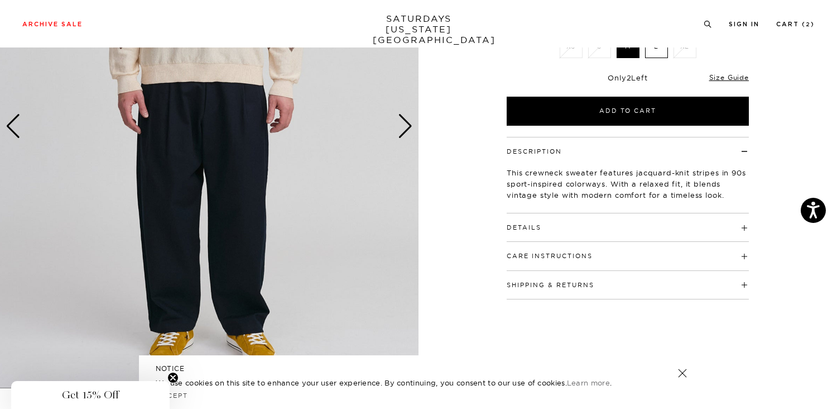
click at [411, 130] on div "Next slide" at bounding box center [405, 126] width 15 height 25
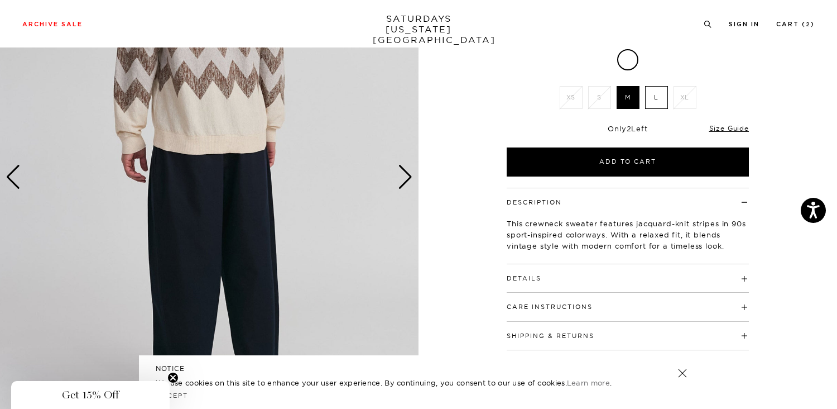
scroll to position [0, 0]
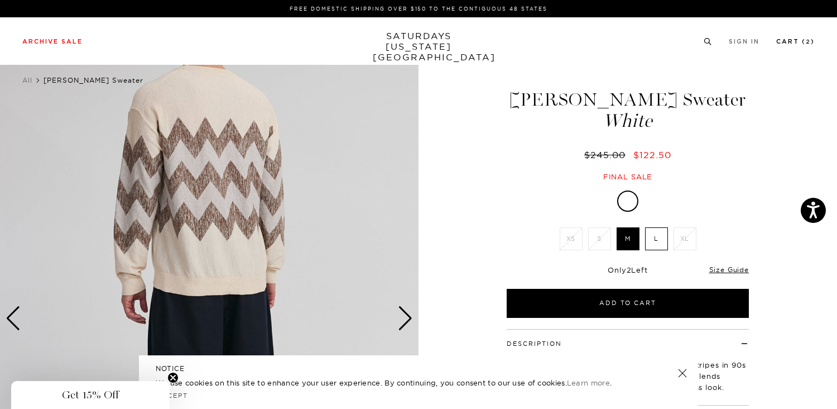
click at [798, 40] on link "Cart ( 2 )" at bounding box center [795, 42] width 39 height 6
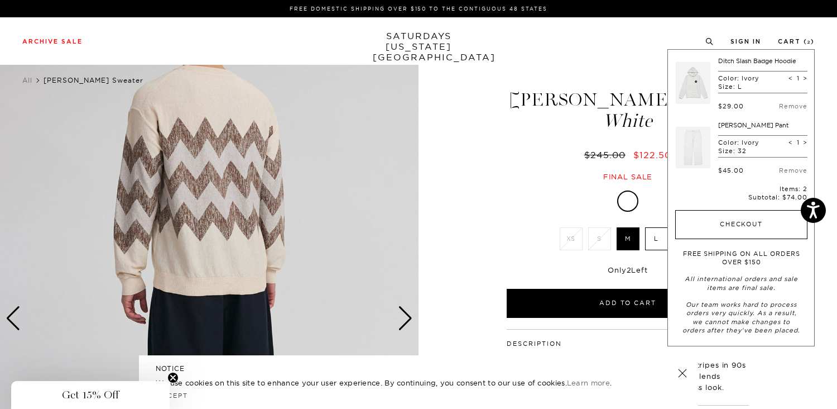
click at [733, 221] on button "Checkout" at bounding box center [741, 224] width 132 height 29
